Goal: Information Seeking & Learning: Find specific fact

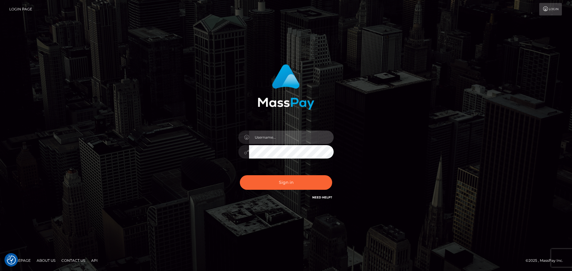
type input "Yassine Slimene"
click at [299, 175] on div "Sign in Need Help?" at bounding box center [286, 185] width 104 height 27
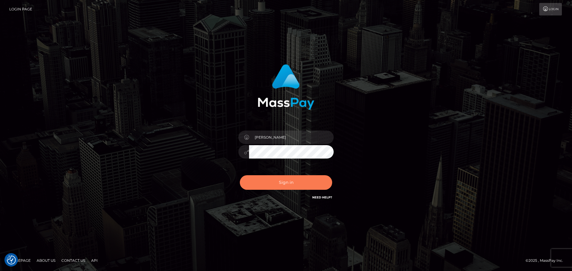
click at [296, 183] on button "Sign in" at bounding box center [286, 182] width 92 height 15
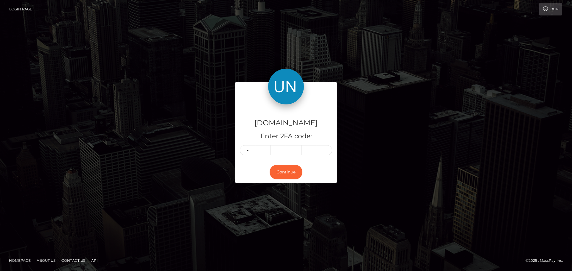
type input "7"
type input "1"
type input "4"
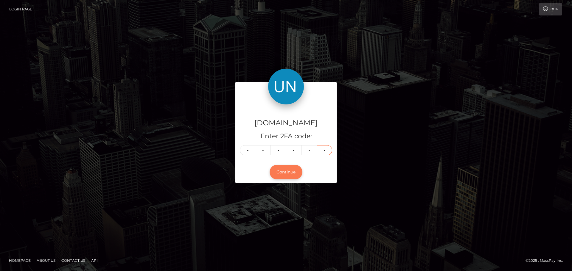
type input "7"
click at [287, 174] on button "Continue" at bounding box center [286, 172] width 33 height 15
click at [281, 175] on button "Continue" at bounding box center [286, 172] width 33 height 15
click at [285, 171] on button "Continue" at bounding box center [286, 172] width 33 height 15
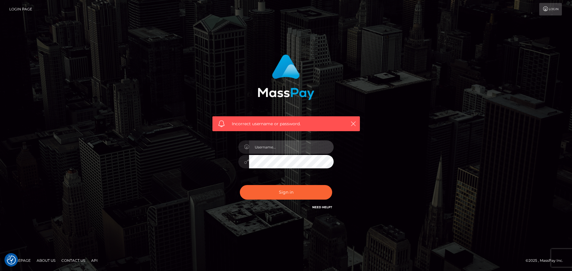
type input "Yassine Slimene"
click at [282, 200] on div "Sign in Need Help?" at bounding box center [286, 195] width 104 height 27
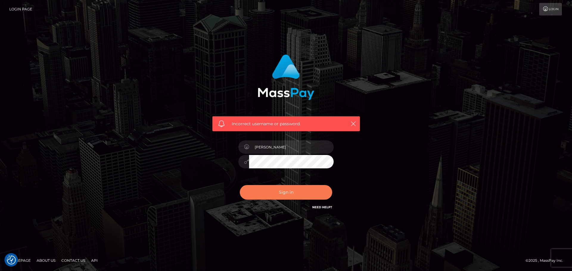
click at [285, 193] on button "Sign in" at bounding box center [286, 192] width 92 height 15
click at [290, 193] on button "Sign in" at bounding box center [286, 192] width 92 height 15
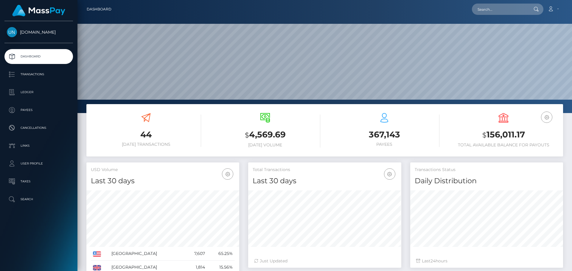
scroll to position [106, 153]
click at [489, 102] on div at bounding box center [324, 56] width 494 height 113
click at [514, 8] on input "text" at bounding box center [500, 9] width 56 height 11
paste input "irvinderring97@yahoo.com"
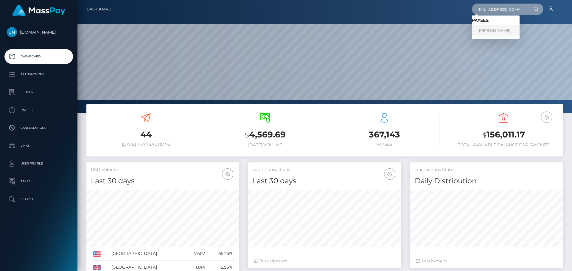
type input "irvinderring97@yahoo.com"
click at [495, 31] on link "IRVIN JAMALL DERRING" at bounding box center [496, 30] width 48 height 11
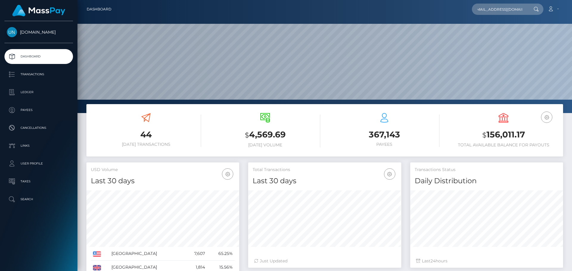
scroll to position [0, 0]
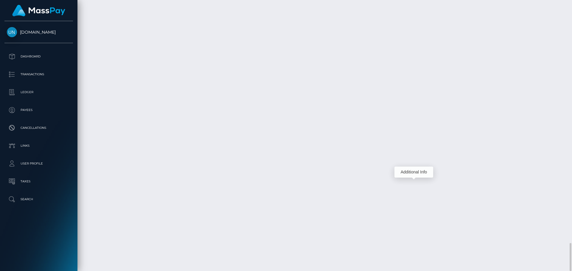
scroll to position [71, 153]
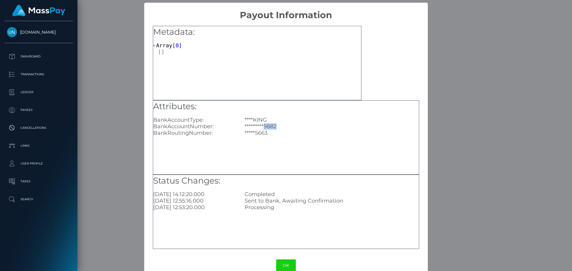
drag, startPoint x: 278, startPoint y: 125, endPoint x: 263, endPoint y: 127, distance: 15.3
click at [263, 127] on div "*********9882" at bounding box center [331, 126] width 183 height 7
copy div "9882"
drag, startPoint x: 398, startPoint y: 121, endPoint x: 403, endPoint y: 126, distance: 6.8
click at [398, 121] on div "****KING" at bounding box center [331, 120] width 183 height 7
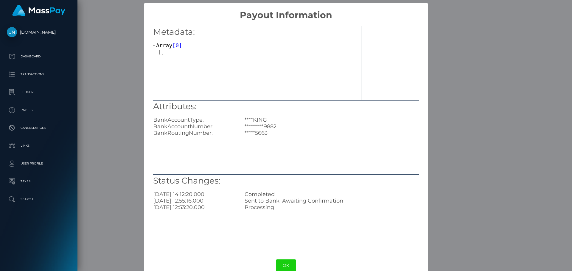
click at [438, 126] on div "× Payout Information Metadata: Array [ 0 ] Attributes: BankAccountType: ****KIN…" at bounding box center [286, 135] width 572 height 271
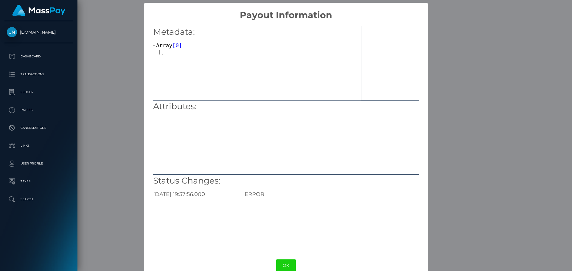
click at [460, 83] on div "× Payout Information Metadata: Array [ 0 ] Attributes: Status Changes: 2024-08-…" at bounding box center [286, 135] width 572 height 271
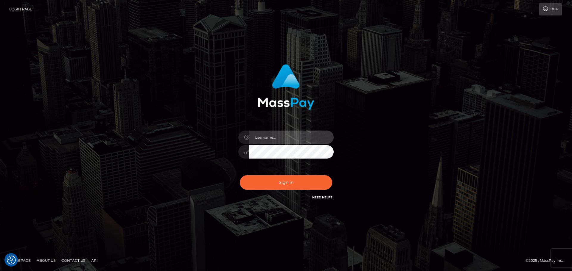
type input "Yassine Slimene"
click at [306, 174] on div "Sign in Need Help?" at bounding box center [286, 185] width 104 height 27
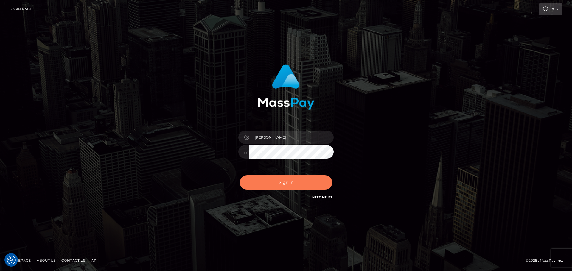
click at [292, 189] on button "Sign in" at bounding box center [286, 182] width 92 height 15
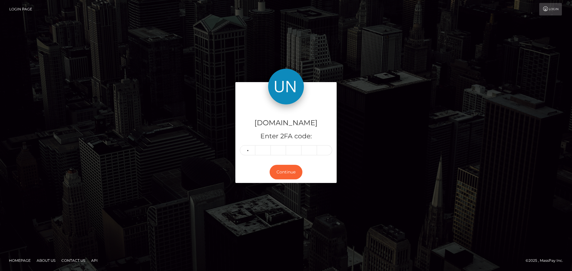
type input "9"
type input "6"
type input "1"
type input "0"
type input "5"
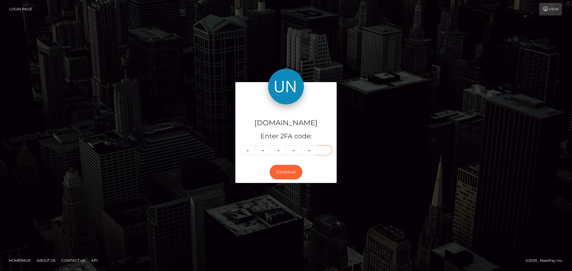
type input "6"
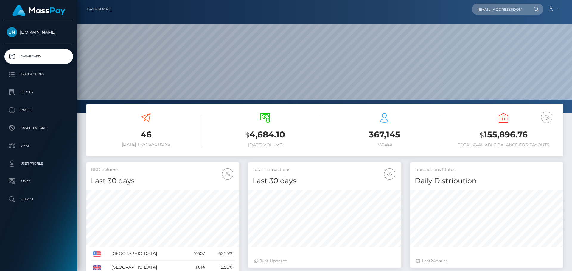
scroll to position [0, 26]
type input "[EMAIL_ADDRESS][DOMAIN_NAME]"
click at [488, 27] on link "DARIDALIS RODRIGUEZ RODRIGUEZ" at bounding box center [496, 30] width 48 height 11
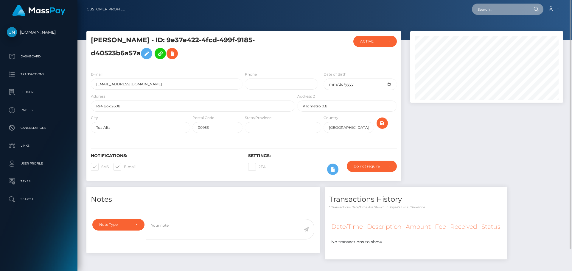
click at [487, 10] on input "text" at bounding box center [500, 9] width 56 height 11
paste input "[EMAIL_ADDRESS][DOMAIN_NAME]"
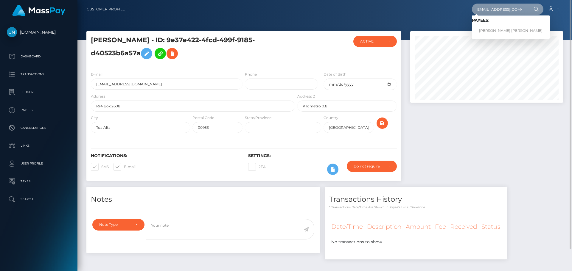
type input "[EMAIL_ADDRESS][DOMAIN_NAME]"
drag, startPoint x: 484, startPoint y: 25, endPoint x: 484, endPoint y: 29, distance: 4.5
click at [484, 29] on link "[PERSON_NAME] [PERSON_NAME]" at bounding box center [511, 30] width 78 height 11
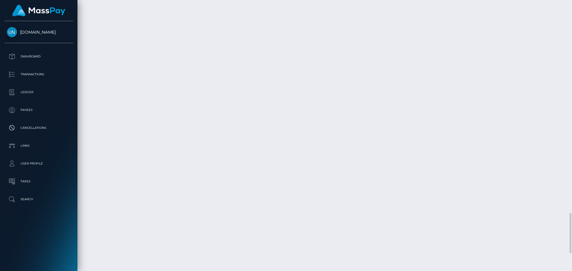
scroll to position [1548, 0]
click at [572, 10] on div at bounding box center [569, 135] width 4 height 271
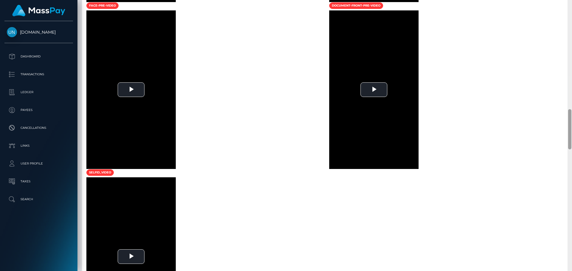
click at [572, 10] on div at bounding box center [569, 135] width 4 height 271
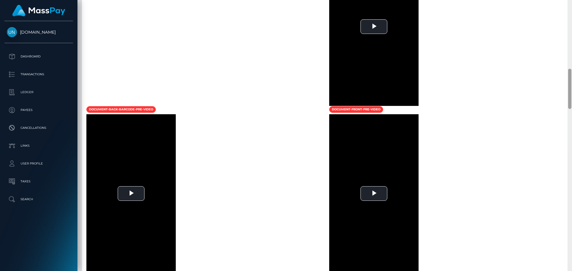
click at [572, 10] on div at bounding box center [569, 135] width 4 height 271
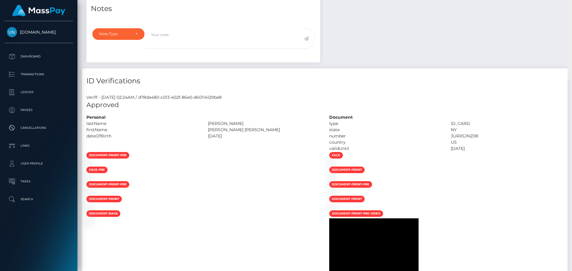
click at [572, 9] on div "Customer Profile Loading... Loading..." at bounding box center [324, 135] width 494 height 271
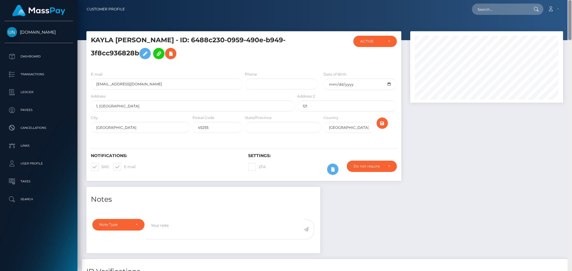
click at [572, 9] on nav "Customer Profile Loading... Loading... Account" at bounding box center [324, 9] width 494 height 18
click at [498, 12] on input "text" at bounding box center [500, 9] width 56 height 11
paste input "s.alejandro.s@hotmail.es"
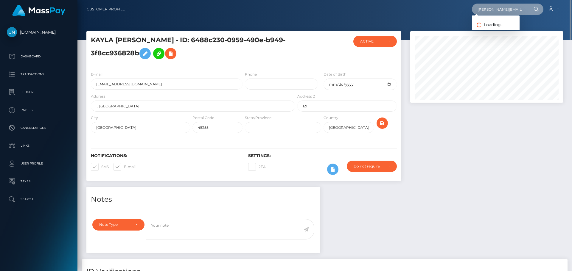
type input "s.alejandro.s@hotmail.es"
click at [495, 26] on span "Loading... Loading..." at bounding box center [488, 24] width 32 height 5
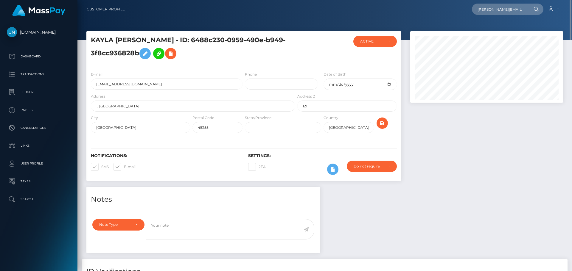
click at [501, 0] on nav "Customer Profile s.alejandro.s@hotmail.es Loading... Loading... Payees: SAMUEL …" at bounding box center [324, 9] width 494 height 18
click at [497, 8] on input "s.alejandro.s@hotmail.es" at bounding box center [500, 9] width 56 height 11
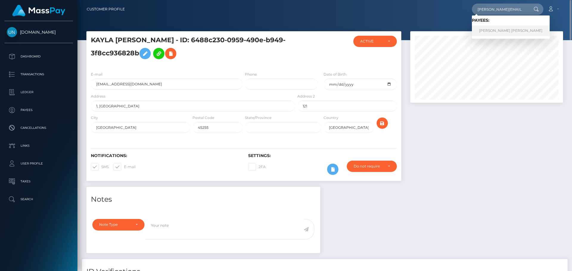
click at [492, 35] on link "SAMUEL ALEXIS ALEJANDRO SIERRA" at bounding box center [511, 30] width 78 height 11
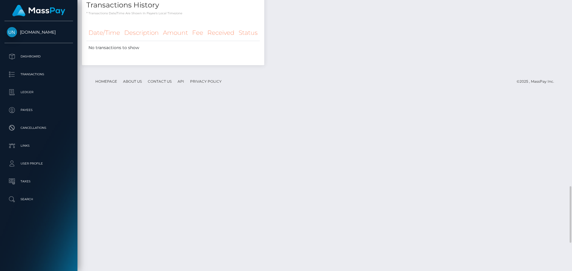
scroll to position [1028, 0]
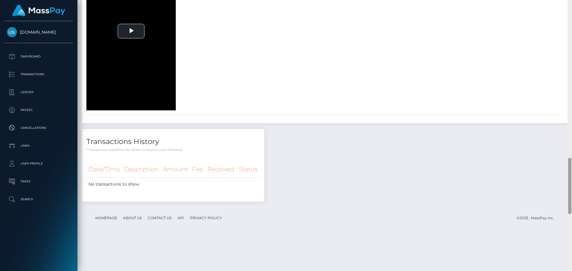
click at [568, 6] on div at bounding box center [569, 135] width 4 height 271
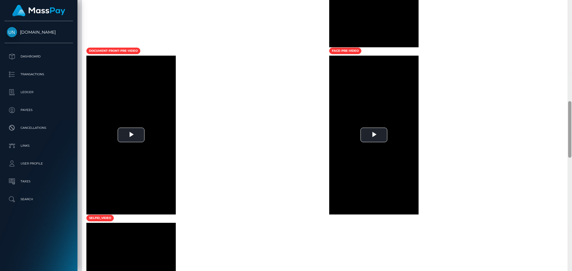
click at [568, 6] on div at bounding box center [569, 135] width 4 height 271
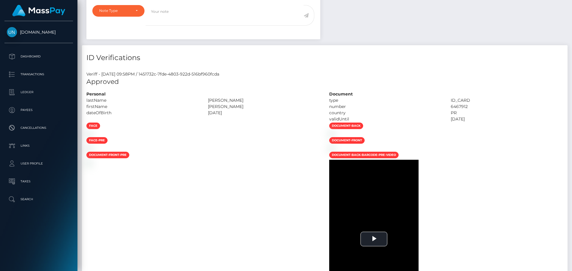
click at [568, 6] on div "Customer Profile Loading... Loading..." at bounding box center [324, 135] width 494 height 271
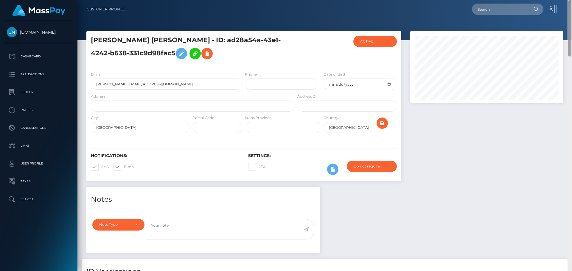
click at [568, 6] on nav "Customer Profile Loading... Loading... Account" at bounding box center [324, 9] width 494 height 18
click at [506, 5] on input "text" at bounding box center [500, 9] width 56 height 11
paste input "dvfyh7d4mg@privaterelay.appleid.com"
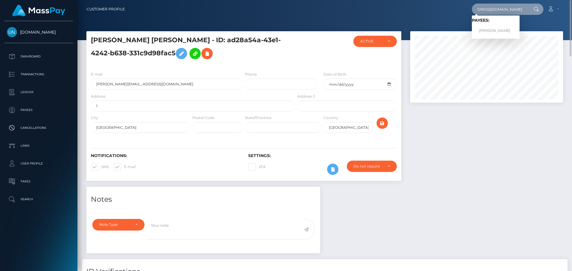
type input "dvfyh7d4mg@privaterelay.appleid.com"
drag, startPoint x: 494, startPoint y: 35, endPoint x: 500, endPoint y: 33, distance: 6.3
click at [500, 33] on link "DARIDALIS RODRIGUEZ RODRIGUEZ" at bounding box center [496, 30] width 48 height 11
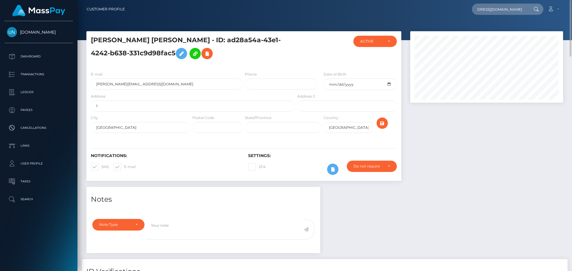
scroll to position [0, 0]
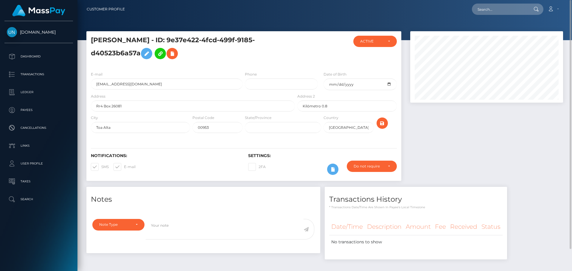
click at [526, 19] on div at bounding box center [324, 20] width 494 height 40
click at [511, 15] on nav "Customer Profile Loading... Loading... Account" at bounding box center [324, 9] width 494 height 18
click at [510, 14] on input "text" at bounding box center [500, 9] width 56 height 11
paste input "eddy_jey@hotmail.com"
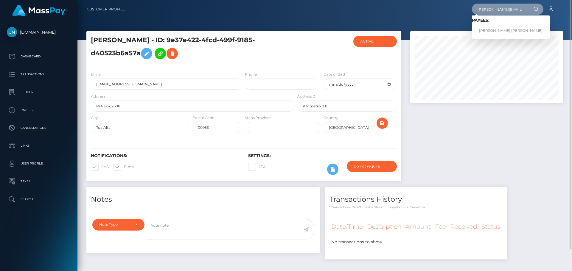
type input "eddy_jey@hotmail.com"
click at [493, 29] on link "JHON EDINSON MORENO QUINONES" at bounding box center [511, 30] width 78 height 11
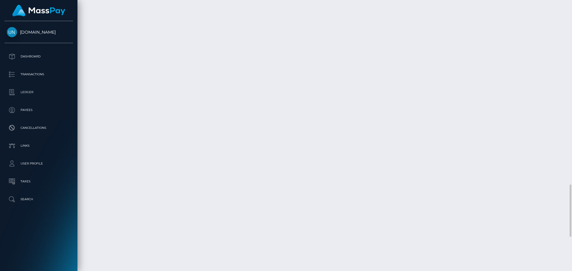
scroll to position [1129, 0]
click at [572, 3] on div at bounding box center [569, 135] width 4 height 271
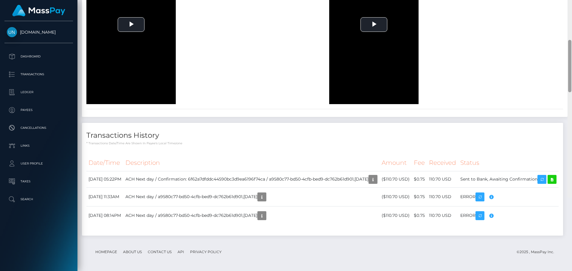
click at [572, 3] on div at bounding box center [569, 61] width 4 height 271
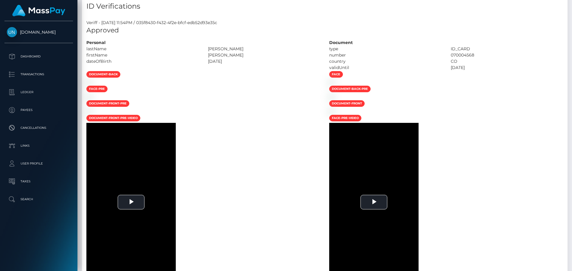
scroll to position [43, 0]
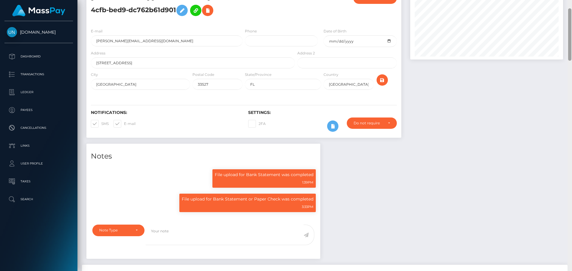
click at [572, 3] on div at bounding box center [569, 135] width 4 height 271
click at [571, 5] on div "Customer Profile Loading... Loading..." at bounding box center [324, 135] width 494 height 271
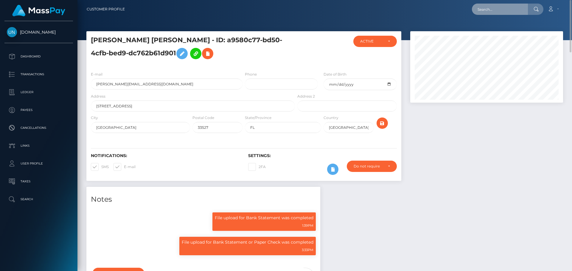
click at [519, 10] on input "text" at bounding box center [500, 9] width 56 height 11
paste input "[EMAIL_ADDRESS][DOMAIN_NAME]"
type input "[EMAIL_ADDRESS][DOMAIN_NAME]"
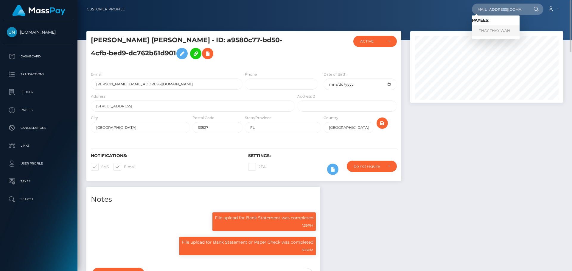
click at [490, 29] on link "THAY THAY WAH" at bounding box center [496, 30] width 48 height 11
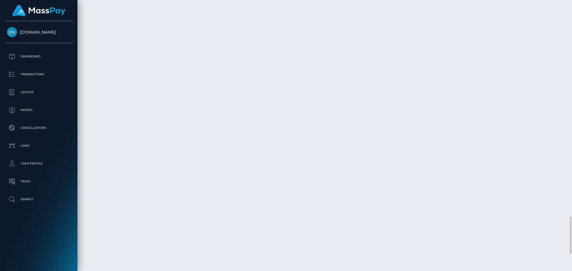
scroll to position [1703, 0]
click at [572, 19] on div at bounding box center [569, 135] width 4 height 271
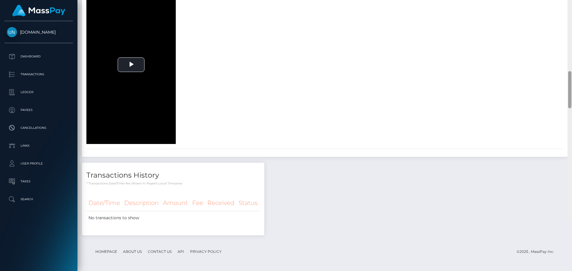
click at [568, 13] on div at bounding box center [569, 84] width 4 height 271
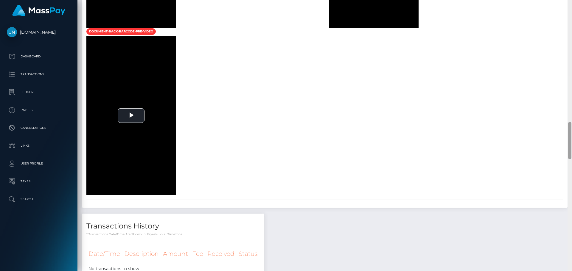
click at [568, 13] on div at bounding box center [569, 135] width 4 height 271
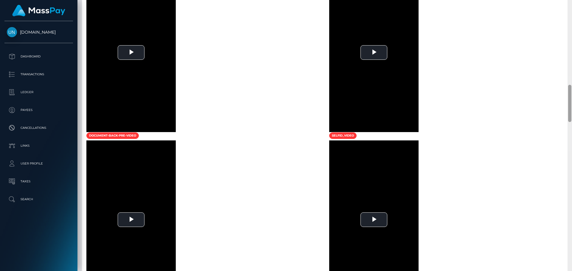
click at [570, 6] on div at bounding box center [569, 135] width 4 height 271
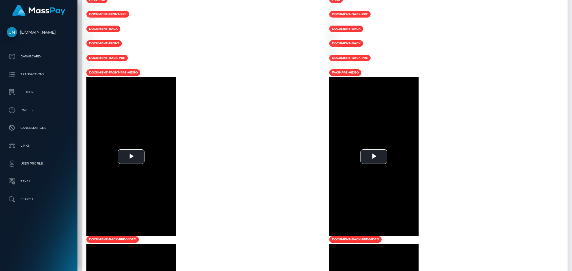
scroll to position [75, 0]
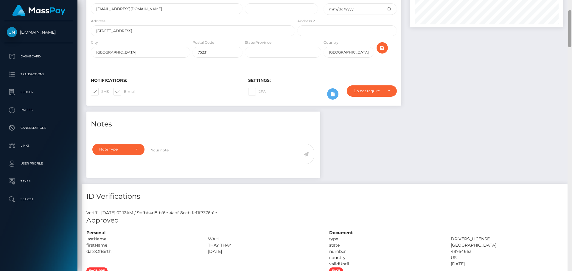
click at [570, 6] on div at bounding box center [569, 135] width 4 height 271
click at [570, 7] on div "Customer Profile Loading... Loading..." at bounding box center [324, 135] width 494 height 271
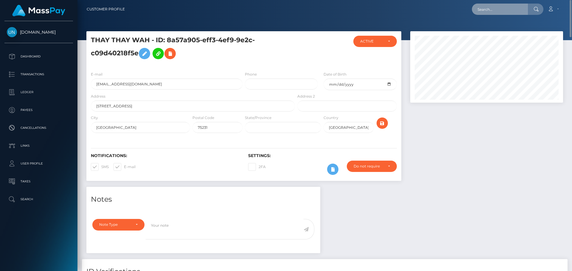
click at [492, 7] on input "text" at bounding box center [500, 9] width 56 height 11
paste input "[EMAIL_ADDRESS][DOMAIN_NAME]"
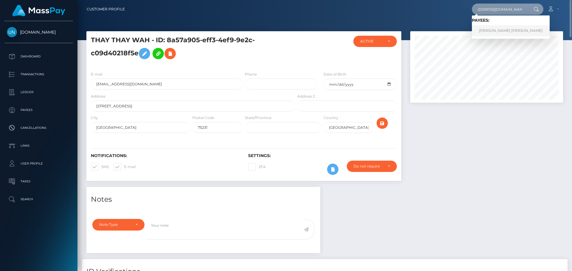
type input "[EMAIL_ADDRESS][DOMAIN_NAME]"
click at [505, 31] on link "[PERSON_NAME] [PERSON_NAME]" at bounding box center [511, 30] width 78 height 11
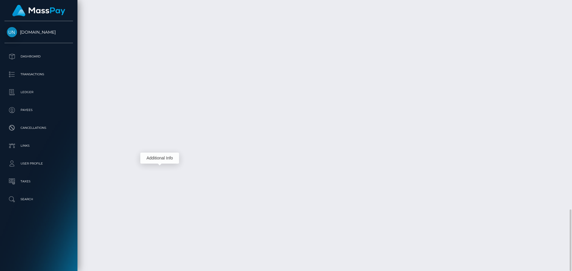
scroll to position [71, 153]
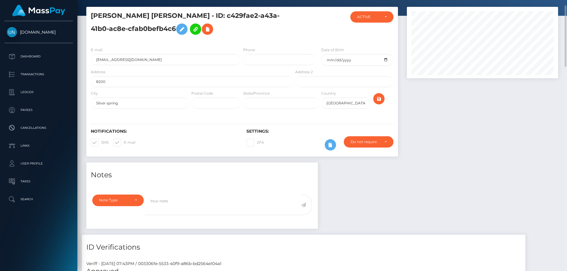
scroll to position [297781, 297701]
click at [135, 58] on input "[EMAIL_ADDRESS][DOMAIN_NAME]" at bounding box center [166, 59] width 150 height 11
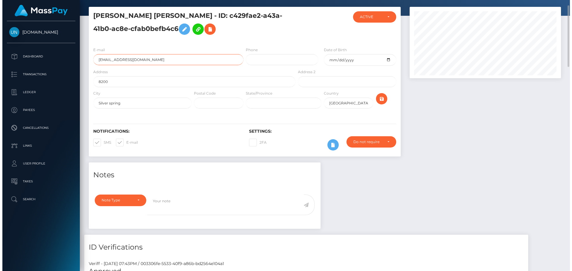
scroll to position [71, 153]
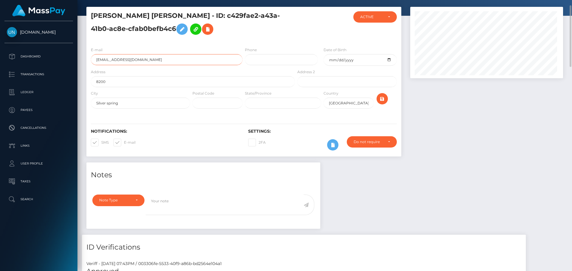
click at [135, 58] on input "[EMAIL_ADDRESS][DOMAIN_NAME]" at bounding box center [167, 59] width 152 height 11
